Goal: Transaction & Acquisition: Purchase product/service

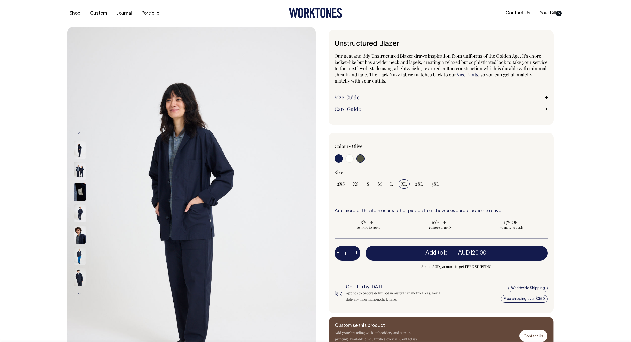
click at [81, 189] on img at bounding box center [80, 192] width 12 height 18
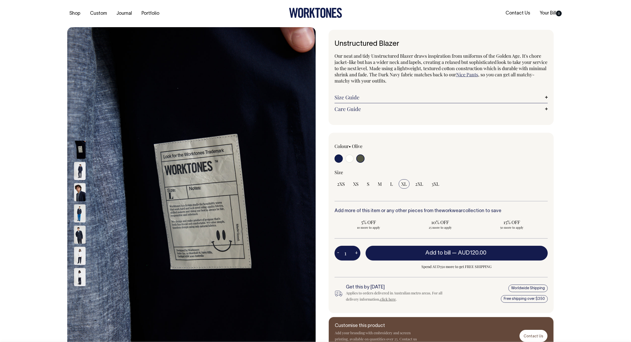
click at [81, 172] on img at bounding box center [80, 171] width 12 height 18
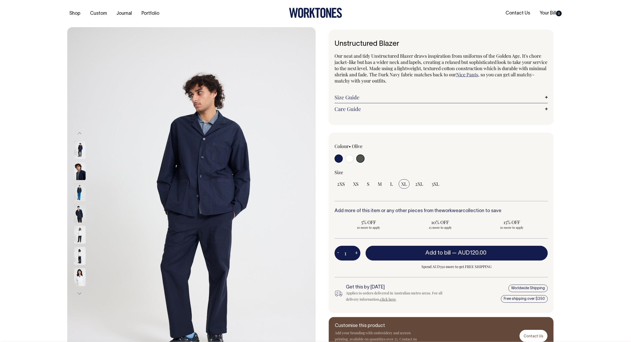
click at [351, 159] on input "radio" at bounding box center [349, 158] width 8 height 8
radio input "true"
select select "Off-White"
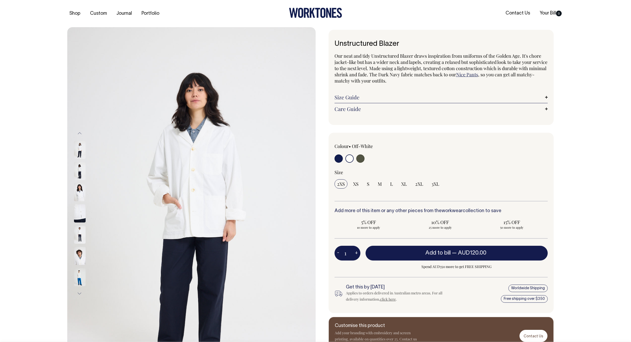
click at [80, 186] on img at bounding box center [80, 192] width 12 height 18
click at [81, 210] on img at bounding box center [80, 213] width 12 height 18
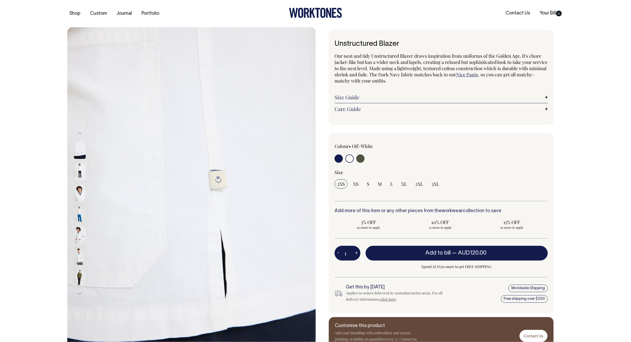
click at [81, 218] on img at bounding box center [80, 213] width 12 height 18
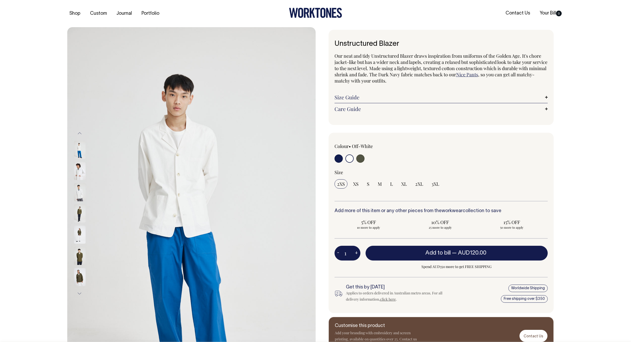
click at [77, 213] on img at bounding box center [80, 213] width 12 height 18
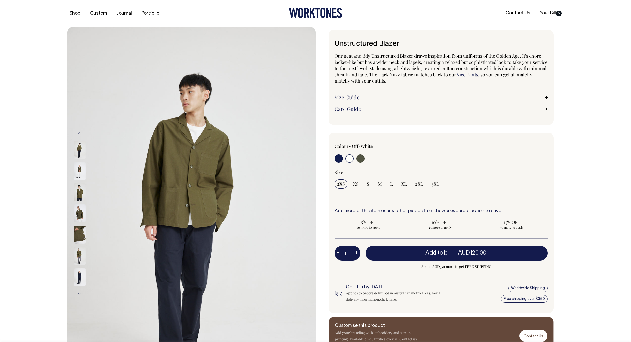
click at [82, 215] on img at bounding box center [80, 213] width 12 height 18
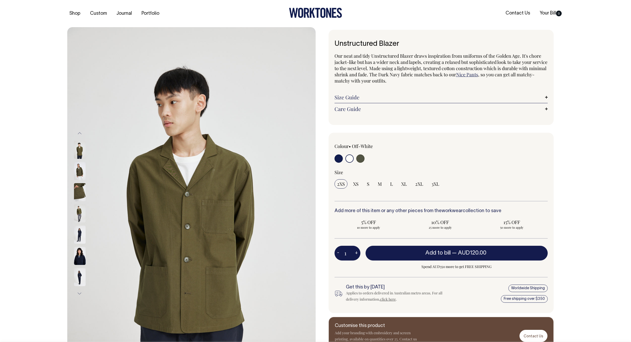
click at [79, 243] on img at bounding box center [80, 234] width 12 height 18
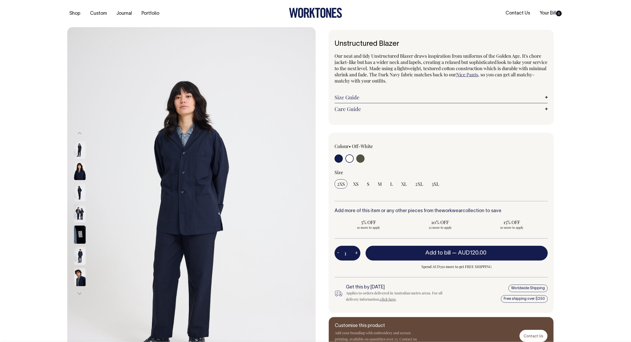
click at [348, 160] on input "radio" at bounding box center [349, 158] width 8 height 8
click at [350, 160] on input "radio" at bounding box center [349, 158] width 8 height 8
click at [361, 158] on input "radio" at bounding box center [360, 158] width 8 height 8
radio input "true"
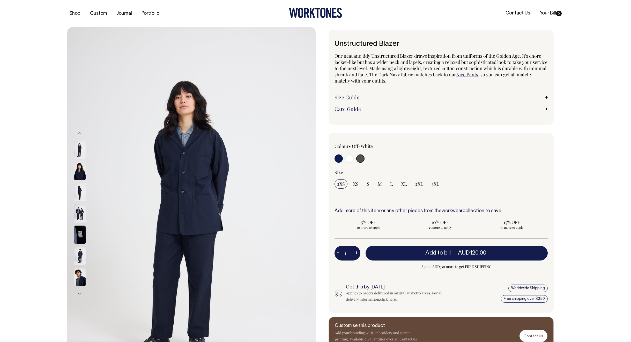
select select "Olive"
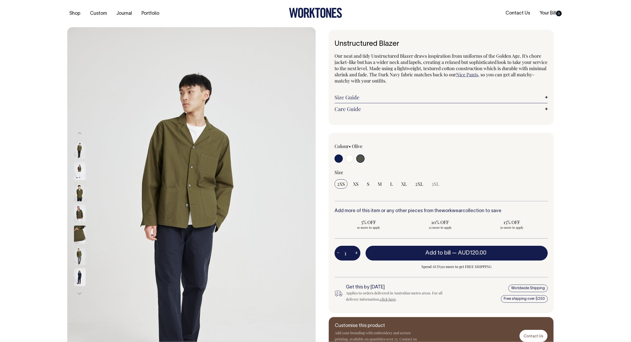
click at [350, 159] on input "radio" at bounding box center [349, 158] width 8 height 8
radio input "true"
select select "Off-White"
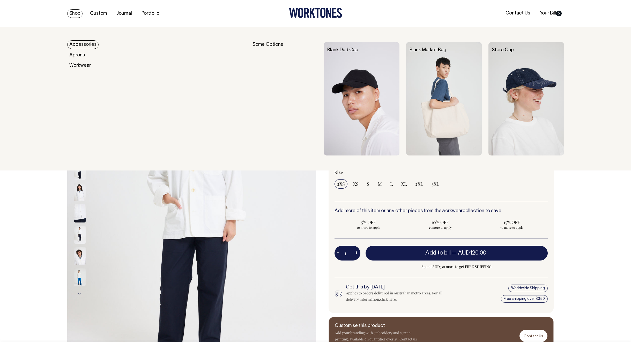
click at [77, 13] on link "Shop" at bounding box center [74, 13] width 15 height 9
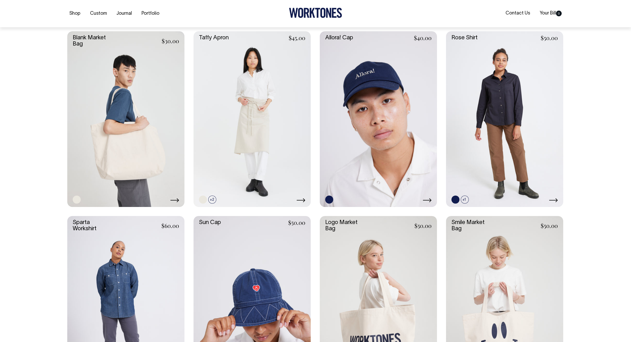
scroll to position [861, 0]
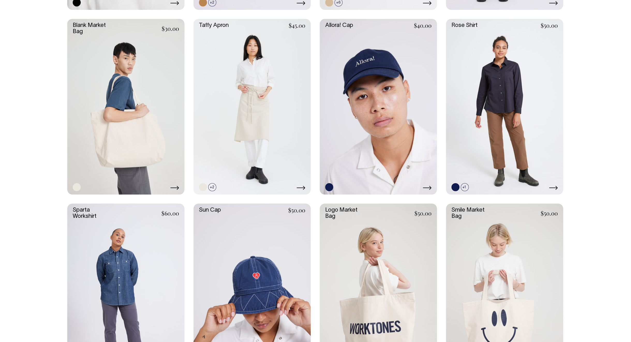
click at [124, 129] on link at bounding box center [125, 107] width 117 height 176
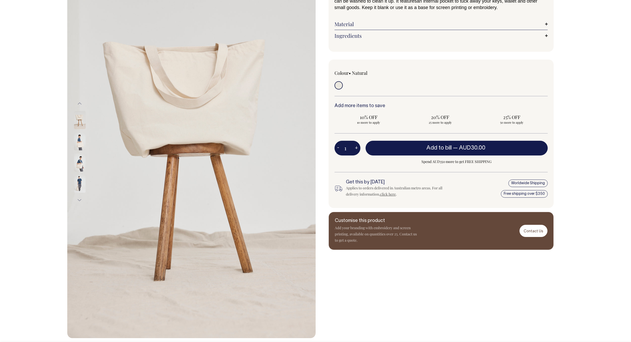
scroll to position [61, 0]
click at [78, 142] on img at bounding box center [80, 141] width 12 height 18
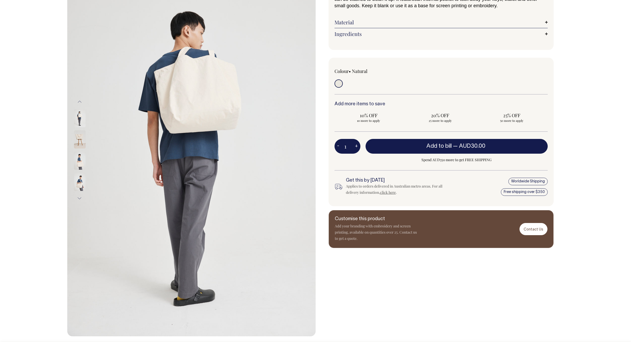
scroll to position [64, 0]
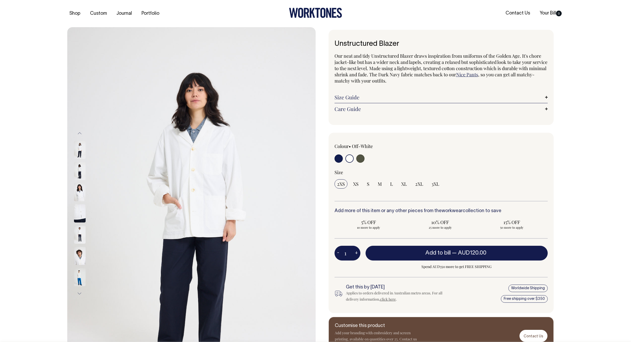
select select "Off-White"
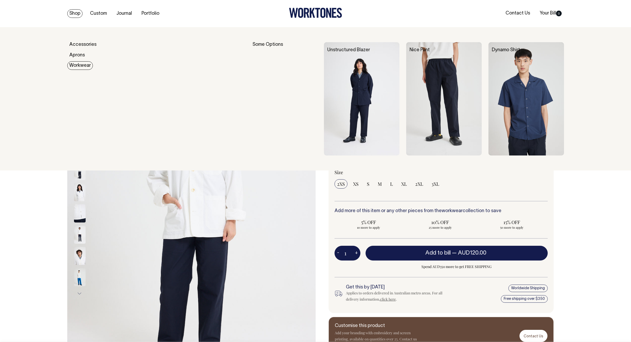
click at [80, 64] on link "Workwear" at bounding box center [80, 65] width 26 height 9
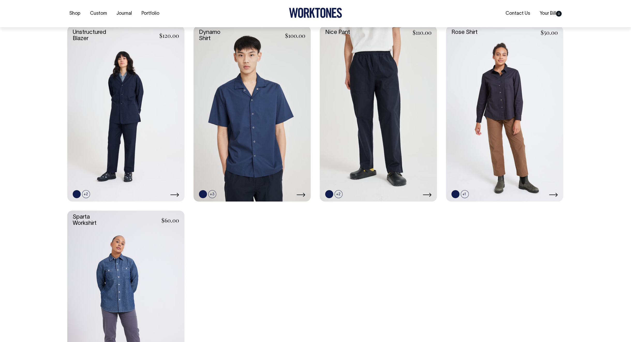
scroll to position [147, 0]
click at [93, 65] on link at bounding box center [125, 114] width 117 height 176
